Goal: Task Accomplishment & Management: Complete application form

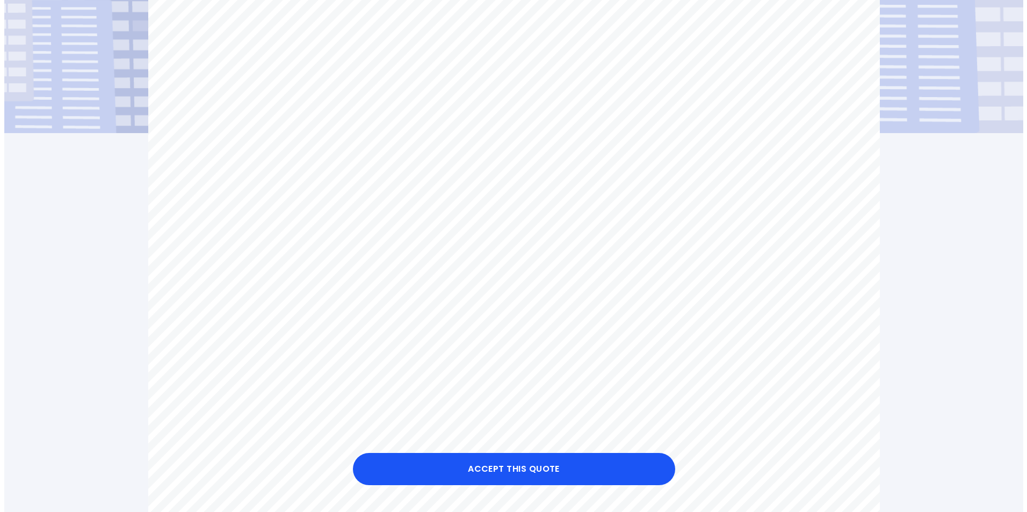
scroll to position [322, 0]
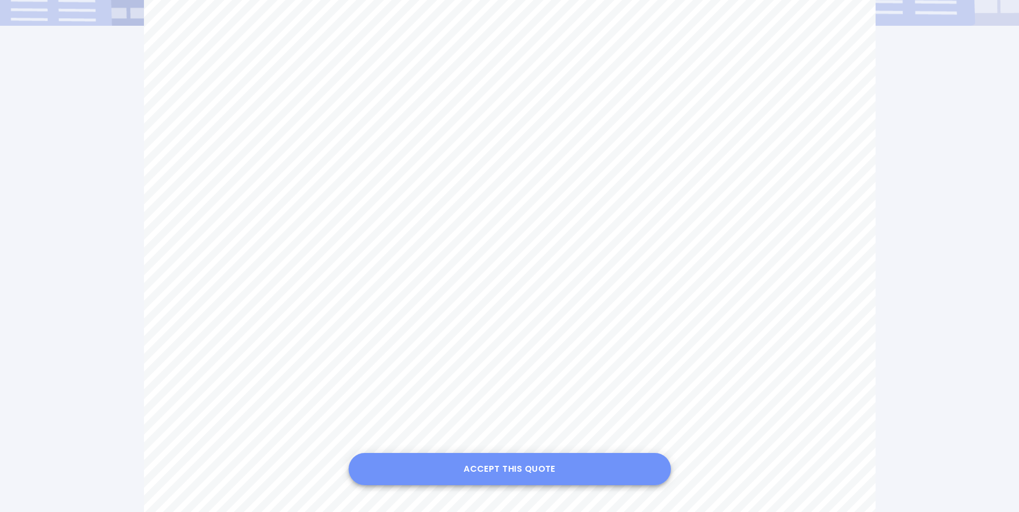
click at [505, 470] on button "Accept this Quote" at bounding box center [510, 469] width 322 height 32
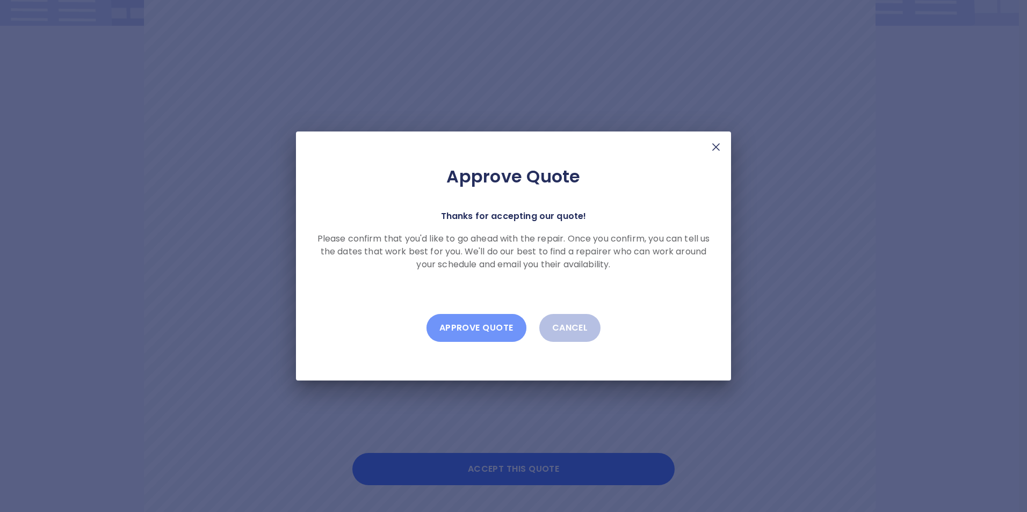
click at [473, 325] on button "Approve Quote" at bounding box center [476, 328] width 100 height 28
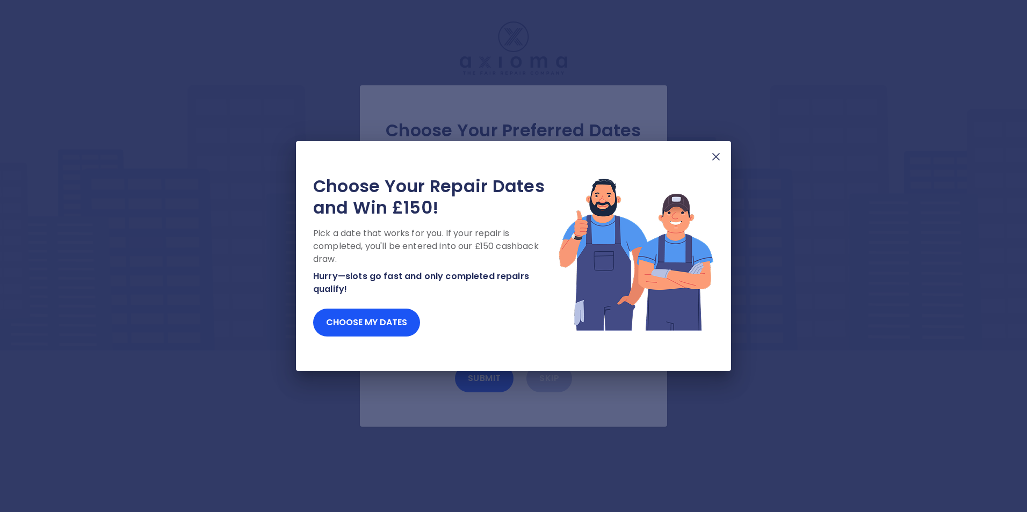
click at [720, 157] on img at bounding box center [715, 156] width 13 height 13
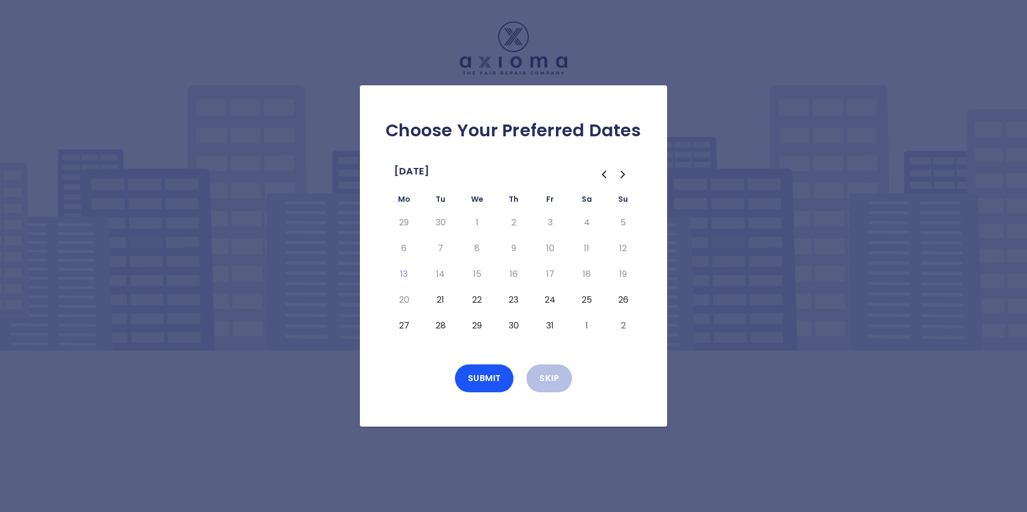
click at [440, 296] on button "21" at bounding box center [440, 300] width 19 height 17
click at [490, 380] on button "Submit" at bounding box center [484, 379] width 59 height 28
